Goal: Find specific page/section

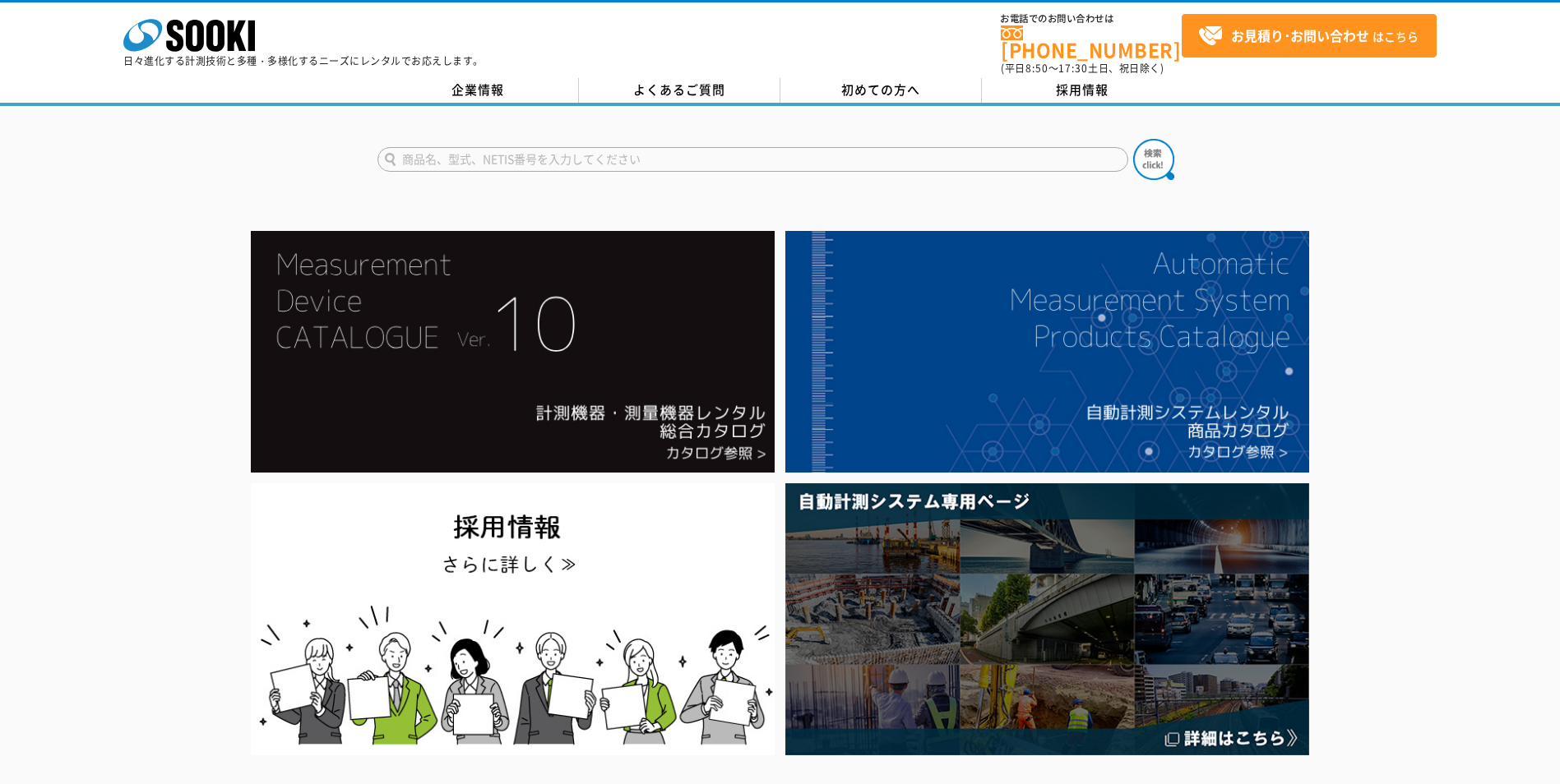
click at [595, 152] on input "text" at bounding box center [752, 159] width 751 height 24
type input "2Dセンサー"
click at [1133, 139] on button at bounding box center [1153, 159] width 41 height 41
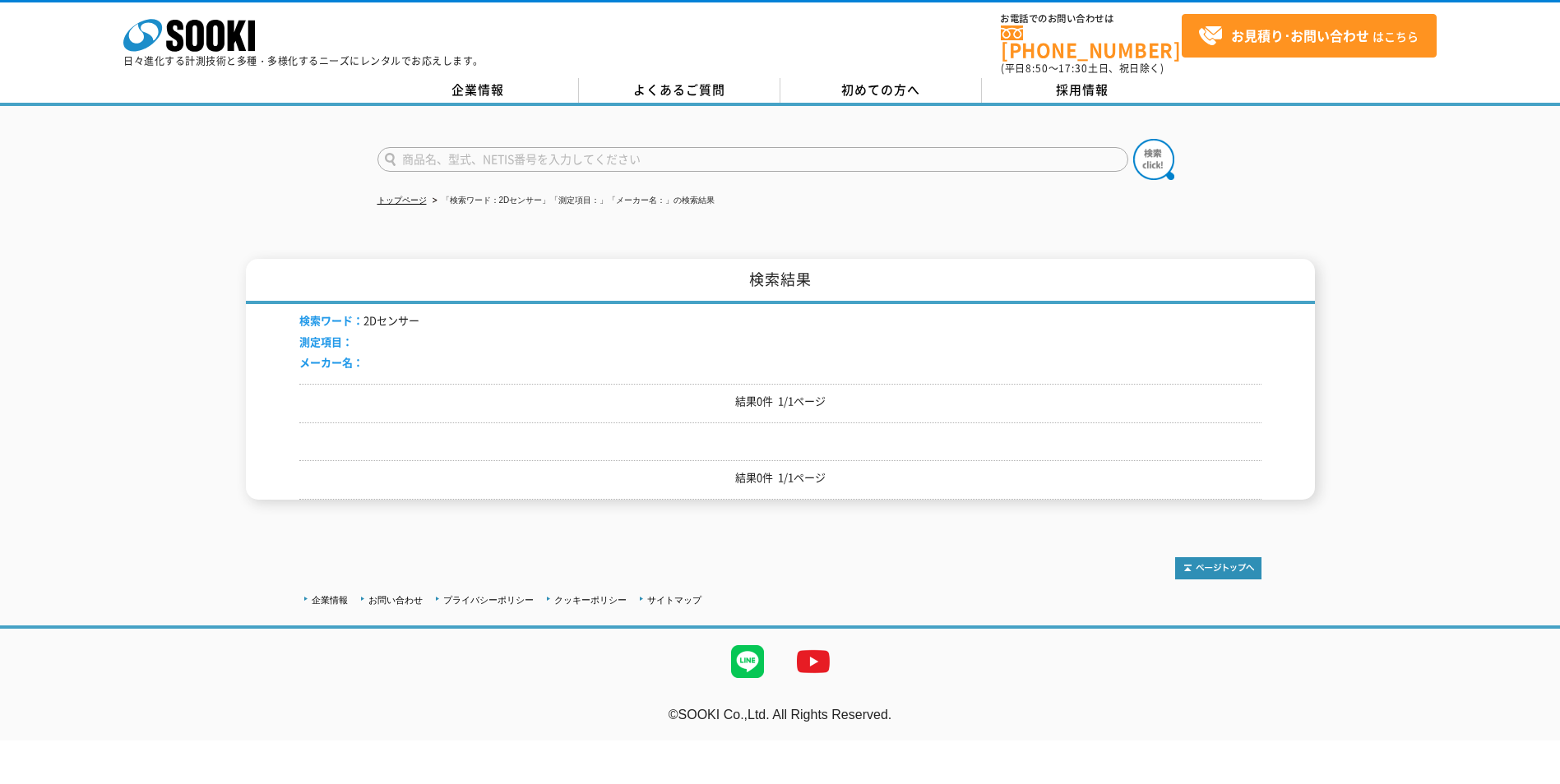
click at [670, 147] on input "text" at bounding box center [752, 159] width 751 height 24
type input "安全管理"
click at [1133, 139] on button at bounding box center [1153, 159] width 41 height 41
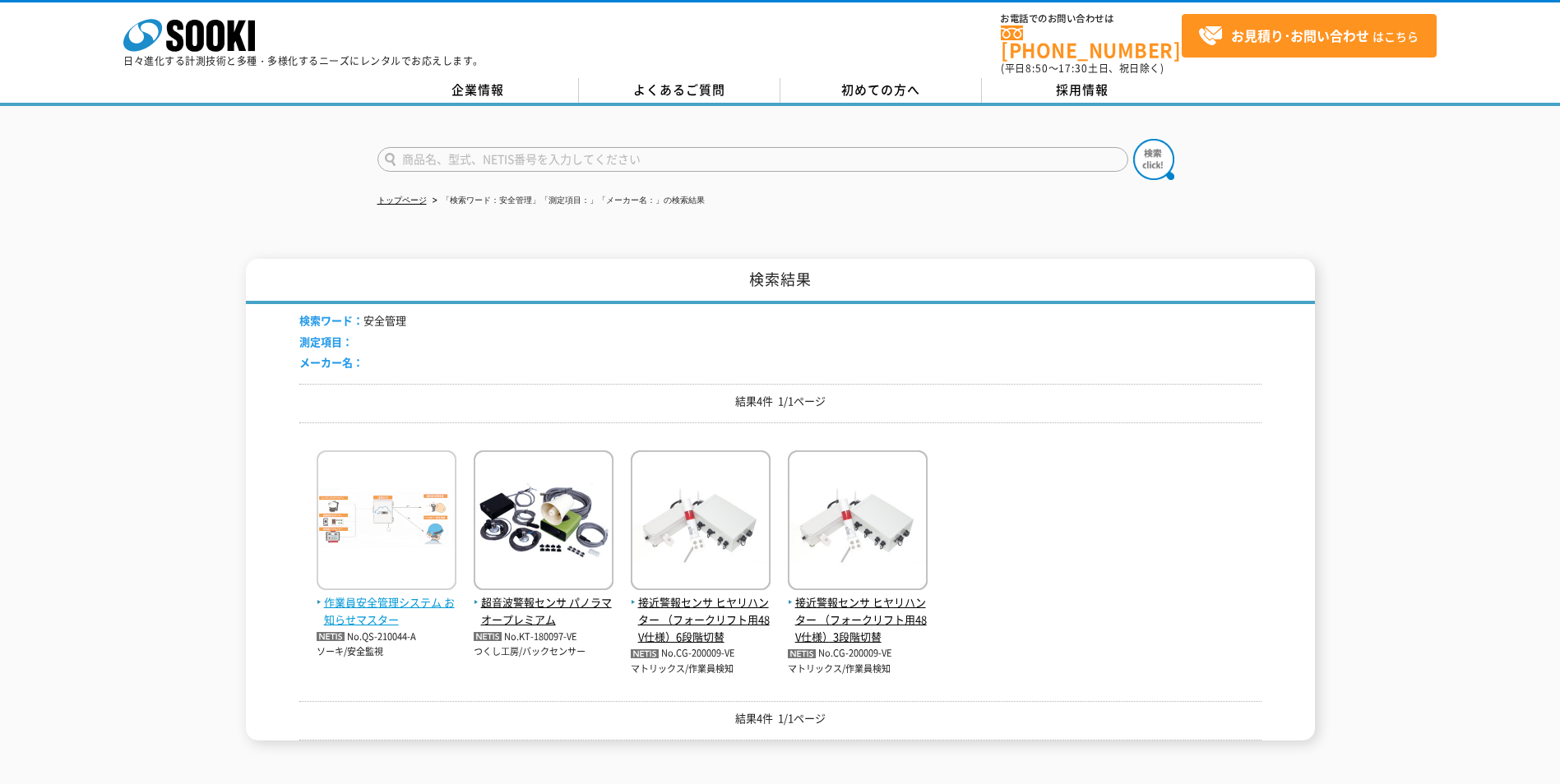
click at [427, 597] on span "作業員安全管理システム お知らせマスター" at bounding box center [387, 612] width 140 height 34
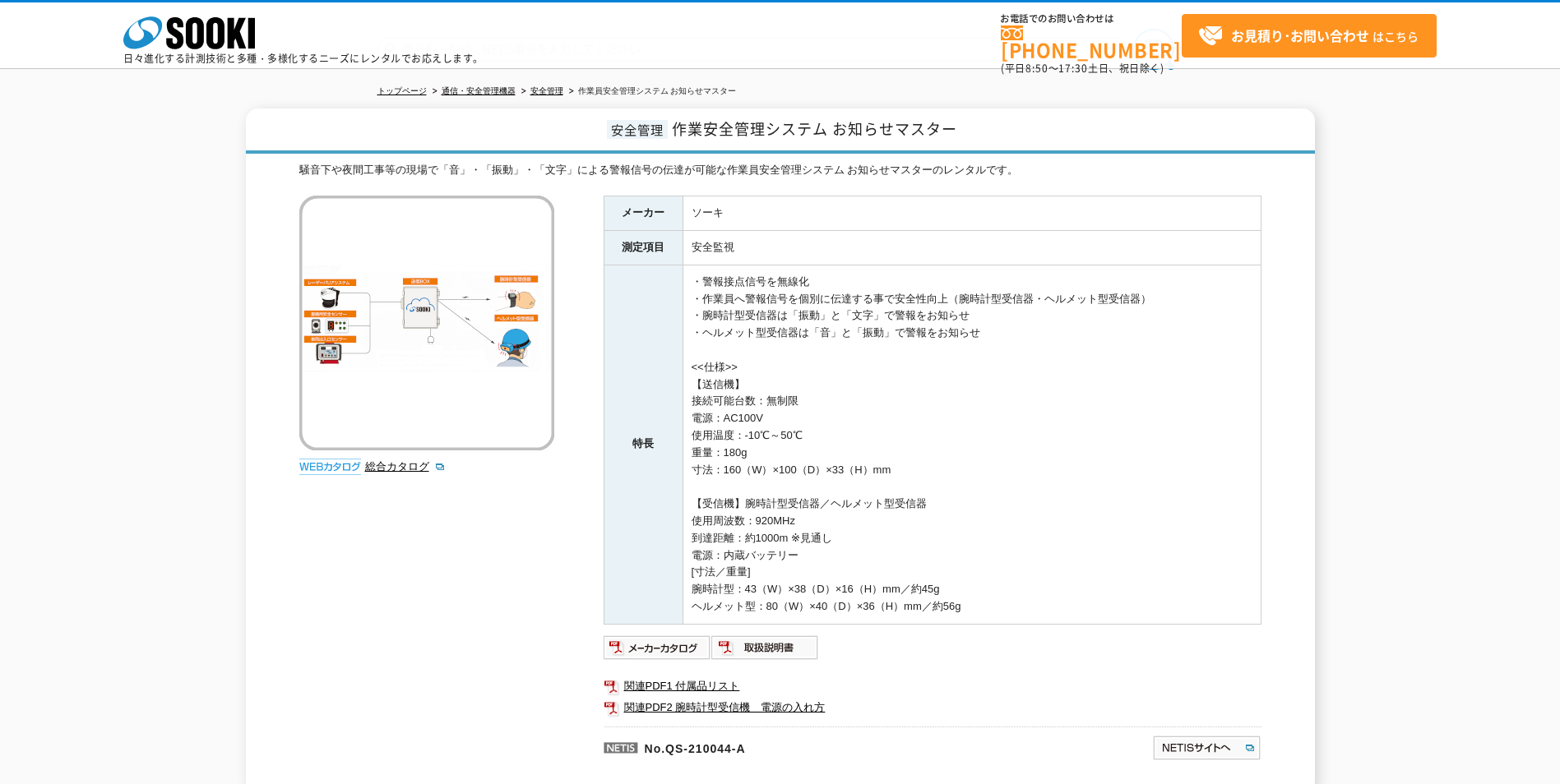
scroll to position [31, 0]
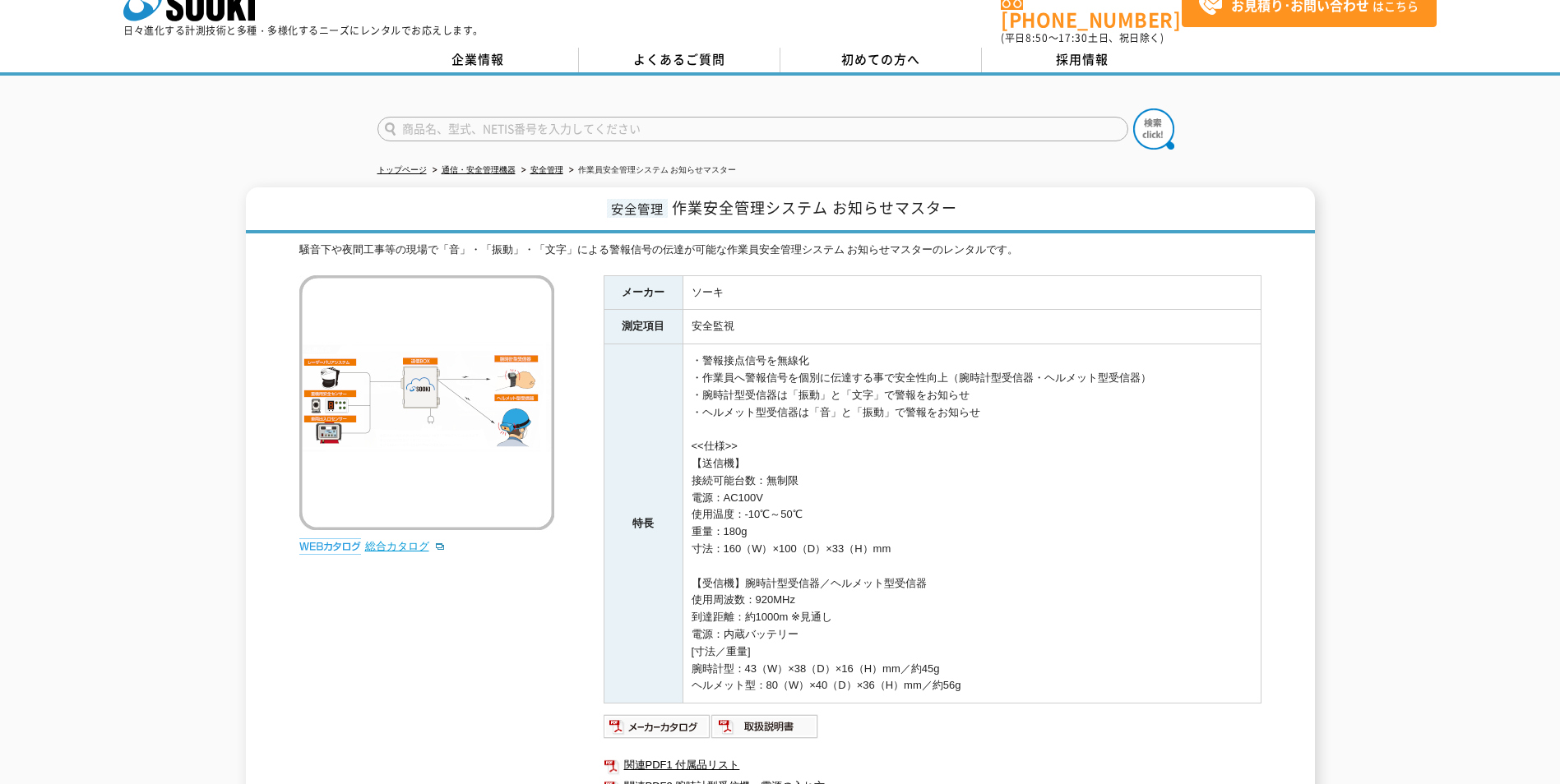
click at [394, 541] on link "総合カタログ" at bounding box center [406, 546] width 80 height 12
